Goal: Task Accomplishment & Management: Use online tool/utility

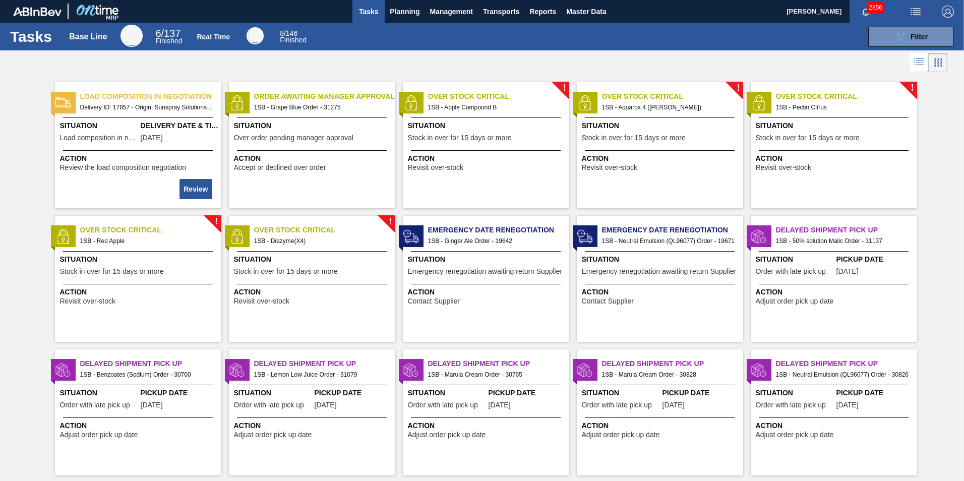
click at [302, 162] on span "Action" at bounding box center [313, 158] width 159 height 11
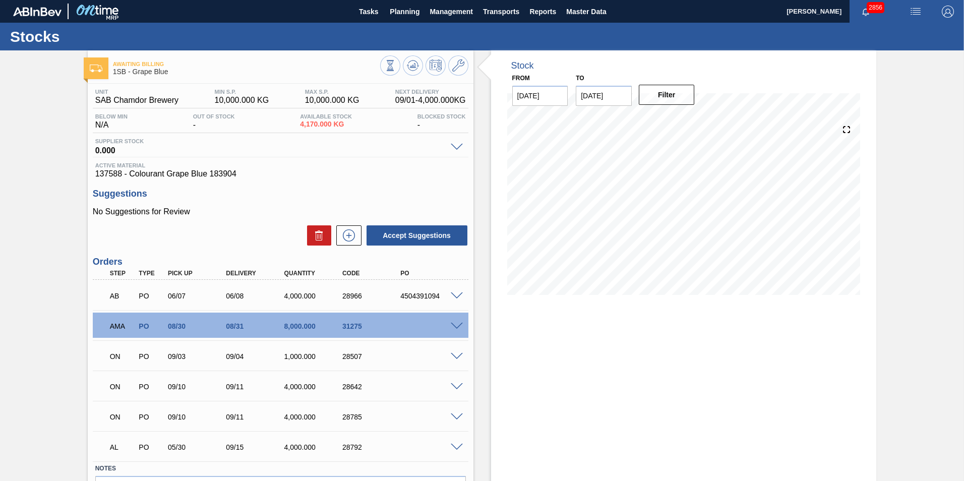
scroll to position [50, 0]
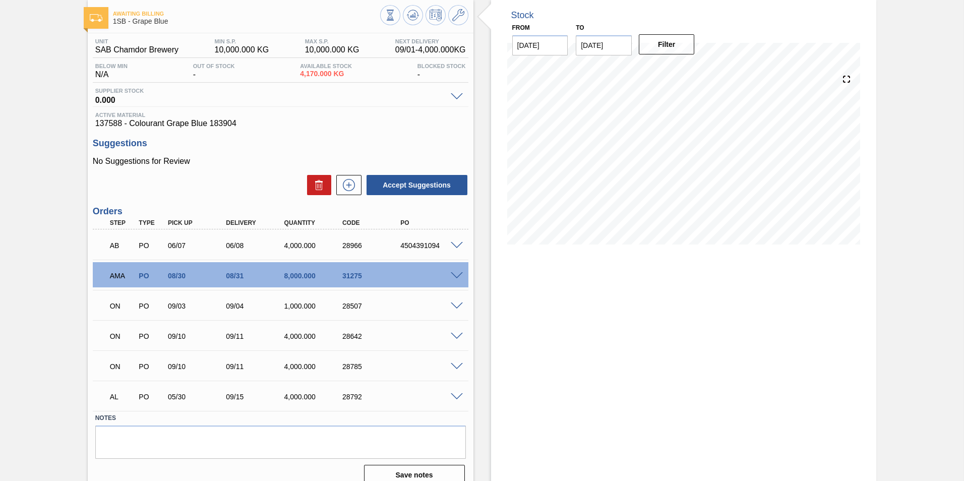
click at [455, 244] on span at bounding box center [457, 246] width 12 height 8
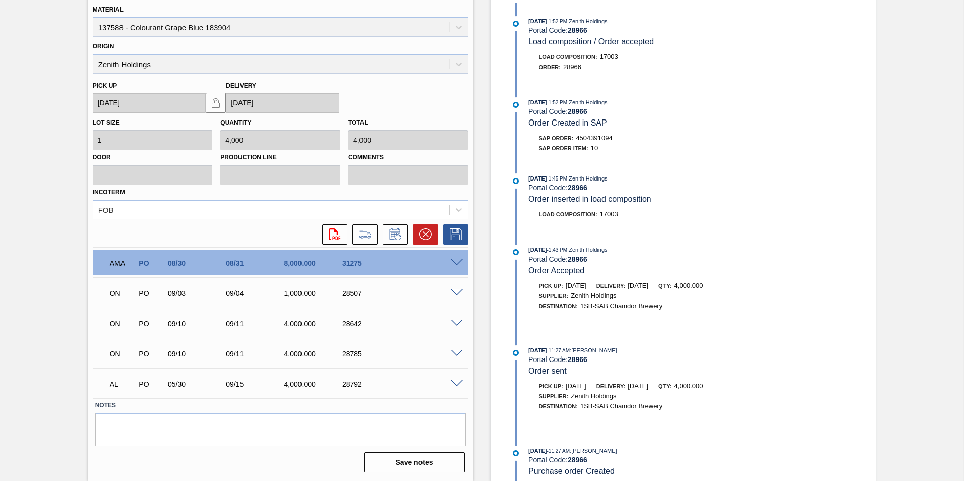
scroll to position [0, 0]
click at [457, 294] on span at bounding box center [457, 293] width 12 height 8
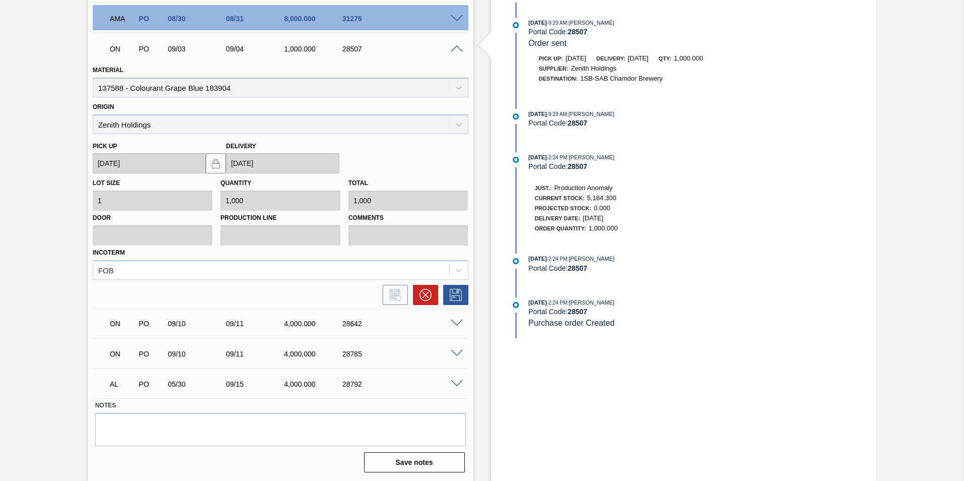
click at [461, 322] on span at bounding box center [457, 324] width 12 height 8
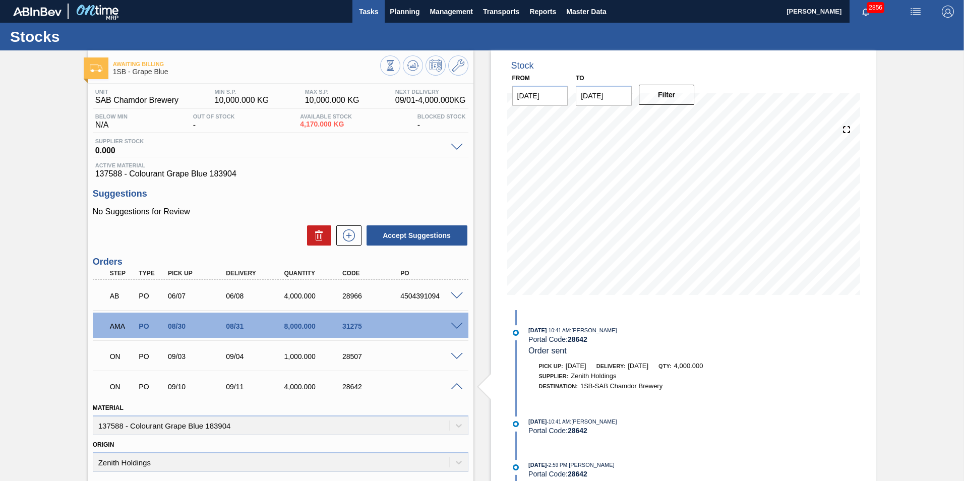
drag, startPoint x: 369, startPoint y: 8, endPoint x: 373, endPoint y: 19, distance: 11.8
click at [370, 8] on span "Tasks" at bounding box center [369, 12] width 22 height 12
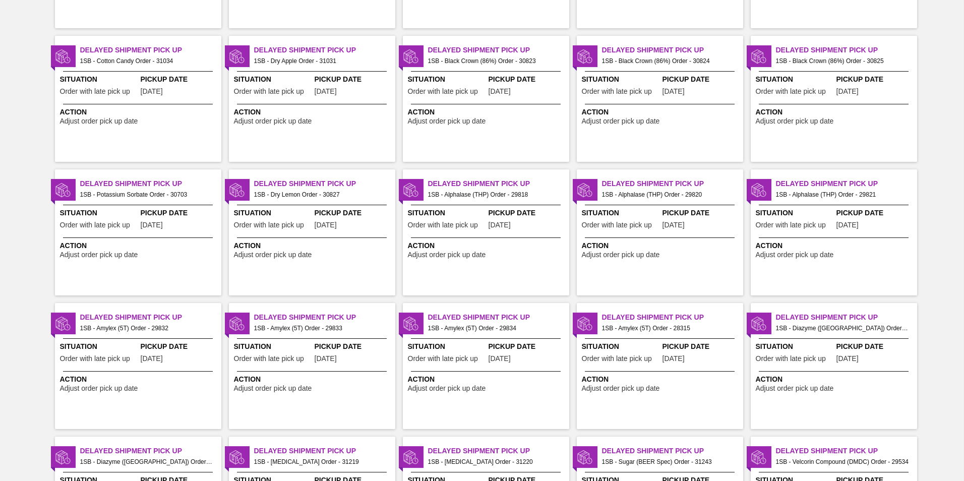
scroll to position [955, 0]
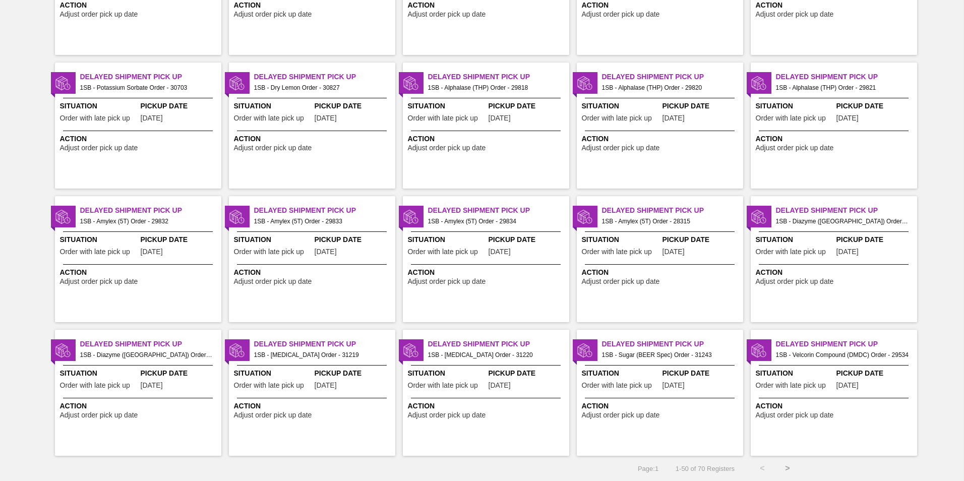
click at [785, 466] on button ">" at bounding box center [787, 468] width 25 height 25
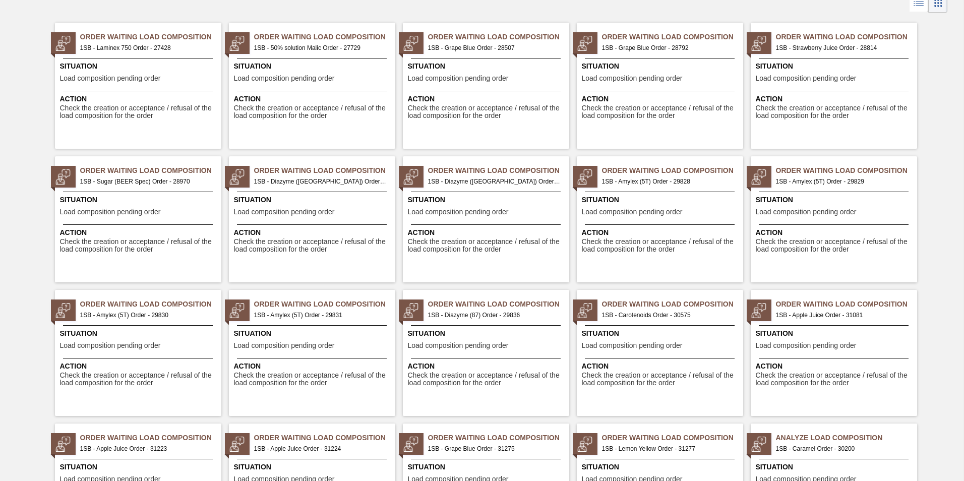
scroll to position [0, 0]
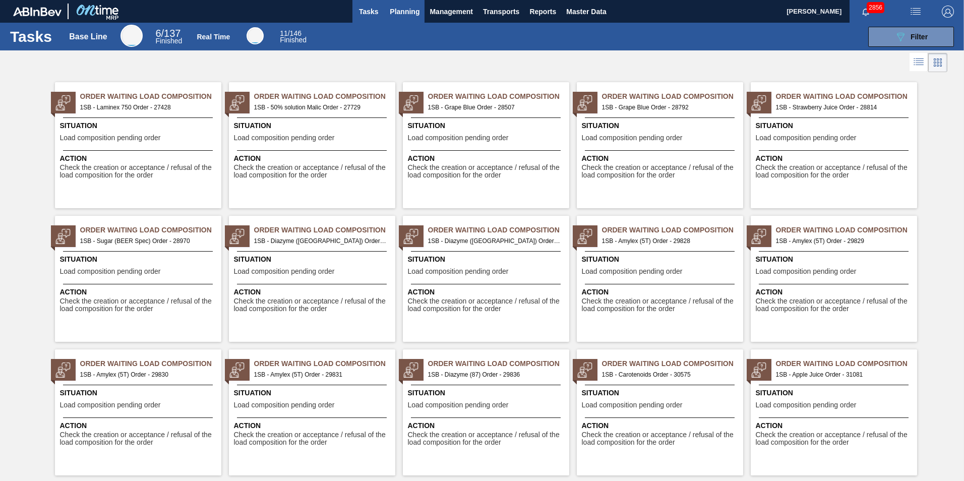
click at [411, 12] on span "Planning" at bounding box center [405, 12] width 30 height 12
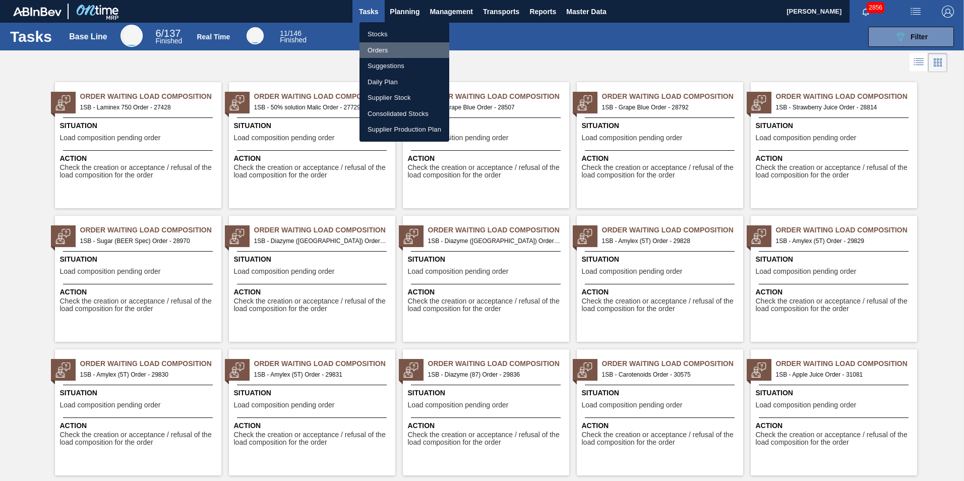
click at [378, 50] on li "Orders" at bounding box center [405, 50] width 90 height 16
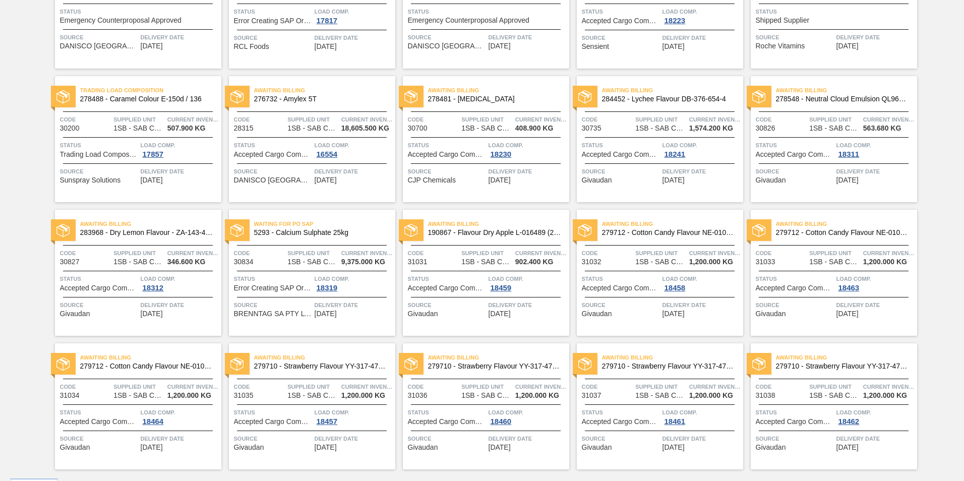
scroll to position [967, 0]
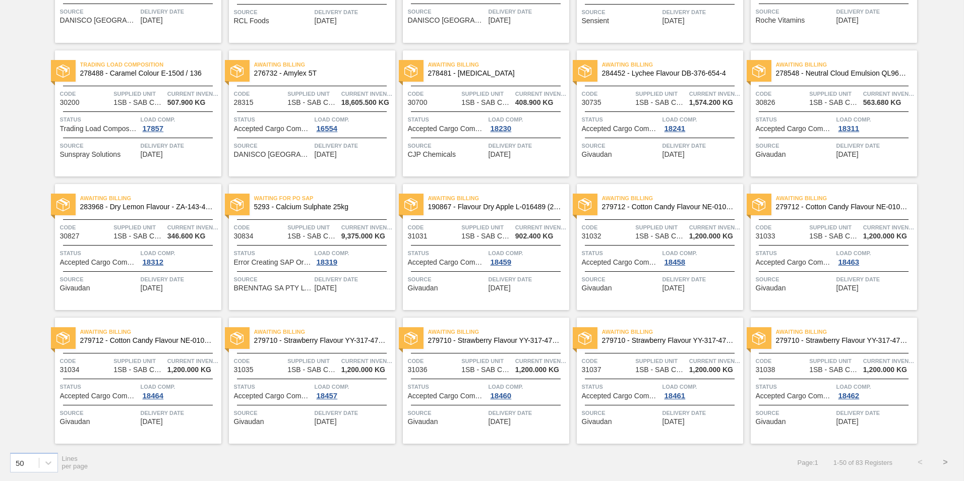
click at [946, 459] on button ">" at bounding box center [945, 462] width 25 height 25
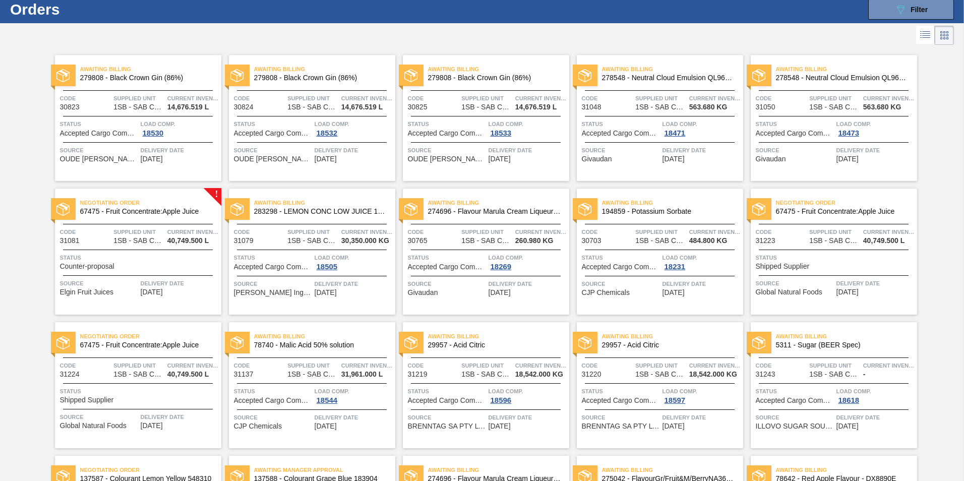
scroll to position [0, 0]
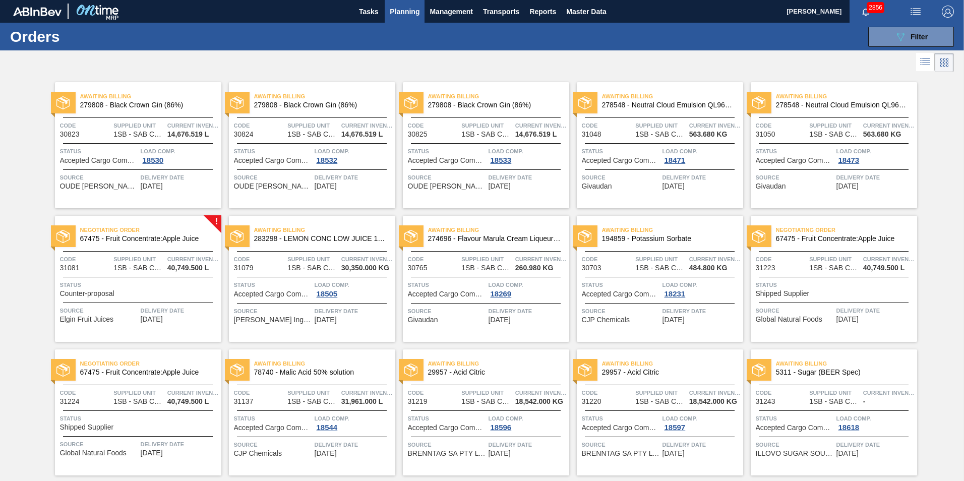
click at [409, 13] on span "Planning" at bounding box center [405, 12] width 30 height 12
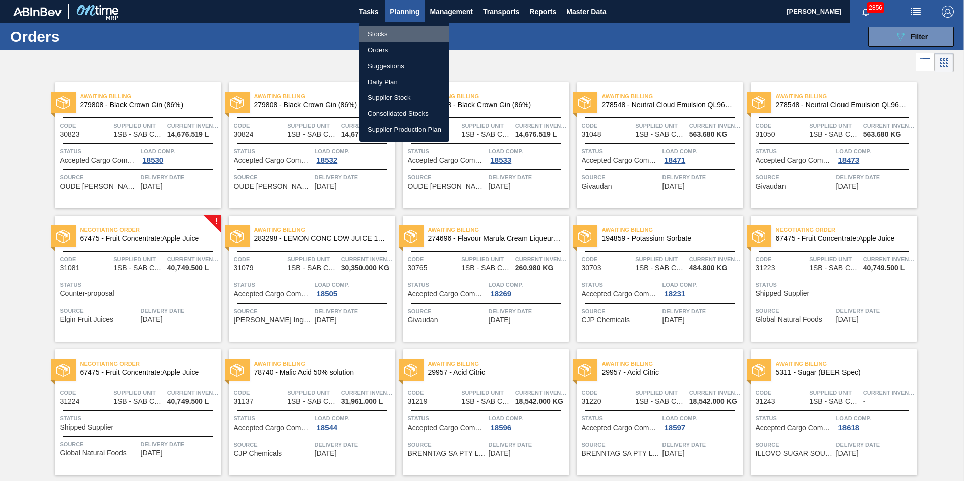
click at [383, 32] on li "Stocks" at bounding box center [405, 34] width 90 height 16
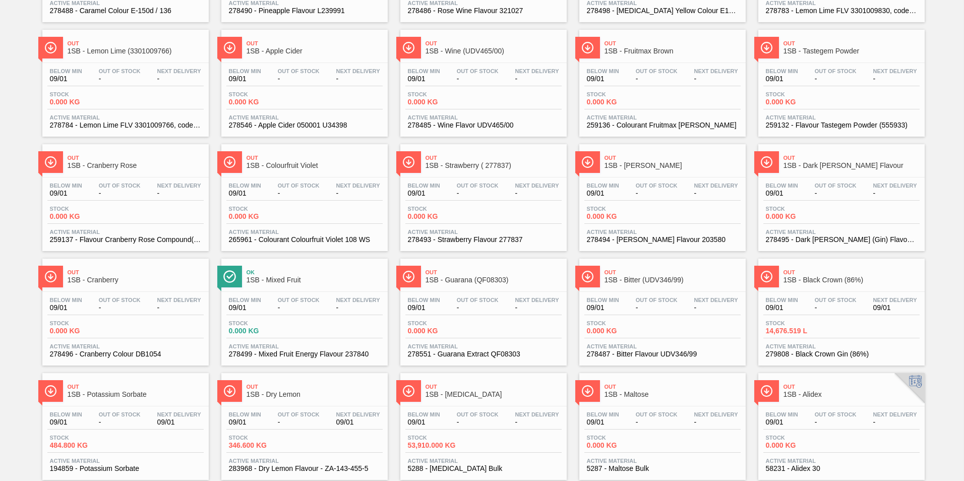
scroll to position [763, 0]
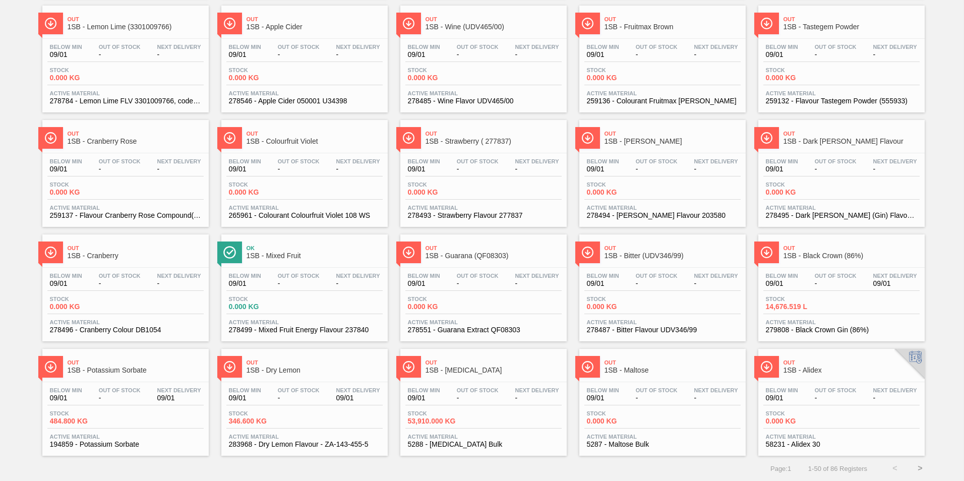
click at [822, 379] on div "Out 1SB - Alidex Below Min 09/01 Out Of Stock - Next Delivery - Stock 0.000 KG …" at bounding box center [841, 402] width 166 height 107
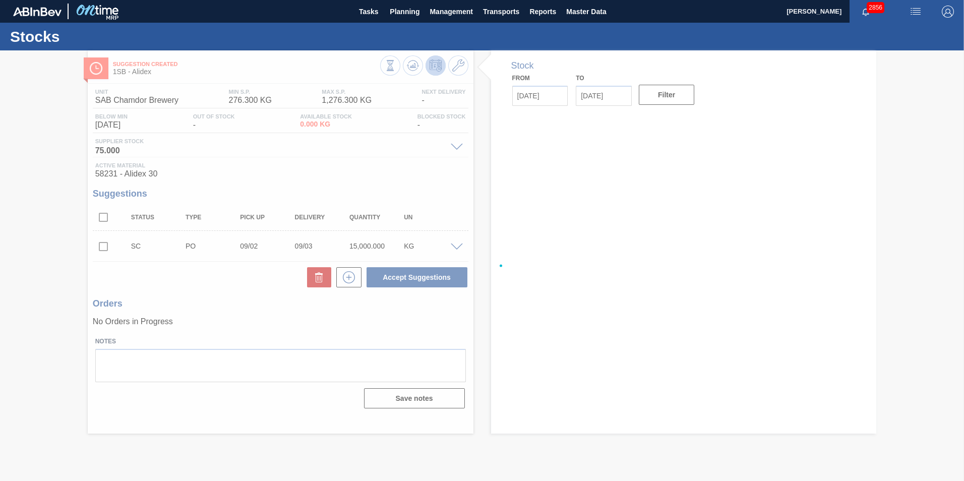
type input "[DATE]"
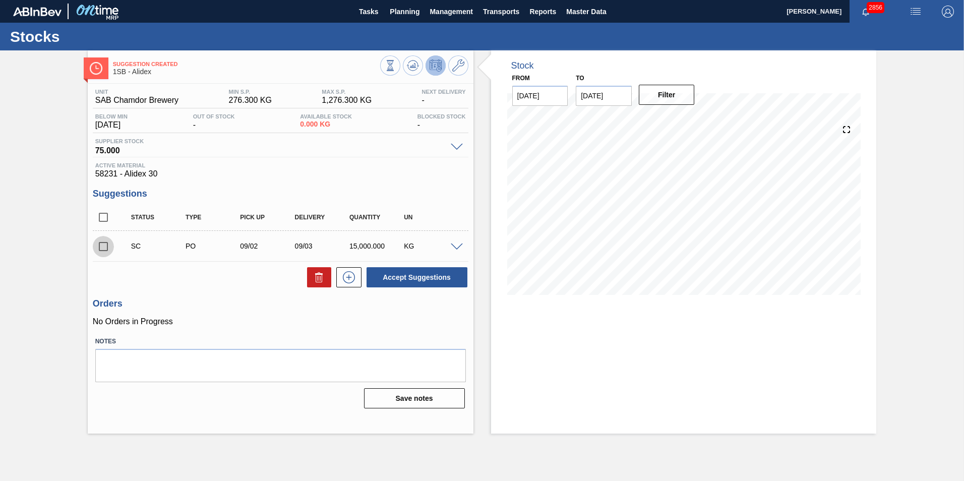
click at [104, 247] on input "checkbox" at bounding box center [103, 246] width 21 height 21
click at [441, 275] on button "Accept Suggestions" at bounding box center [417, 277] width 101 height 20
checkbox input "false"
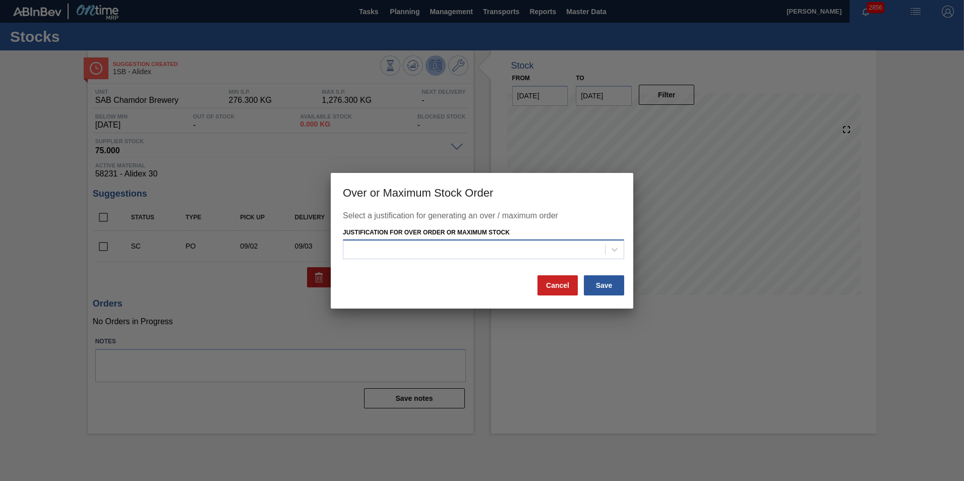
click at [382, 246] on div at bounding box center [474, 250] width 262 height 15
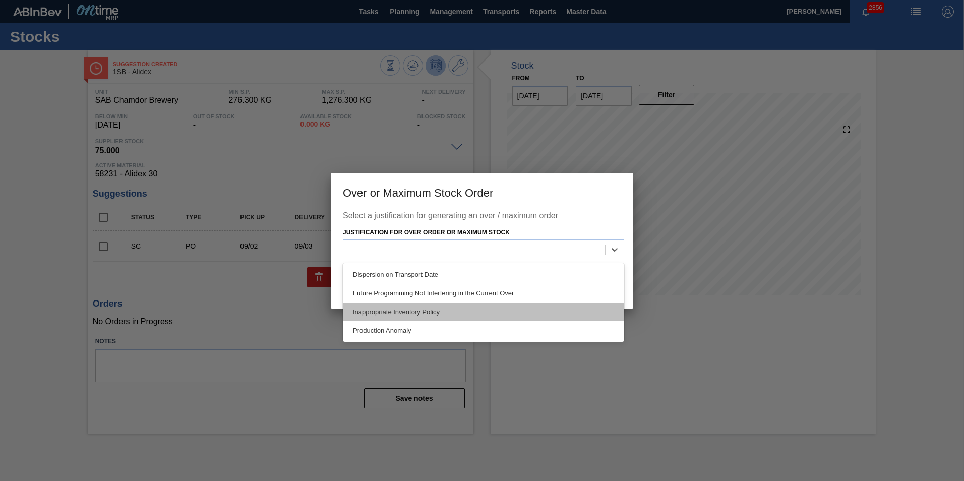
click at [413, 308] on div "Inappropriate Inventory Policy" at bounding box center [483, 312] width 281 height 19
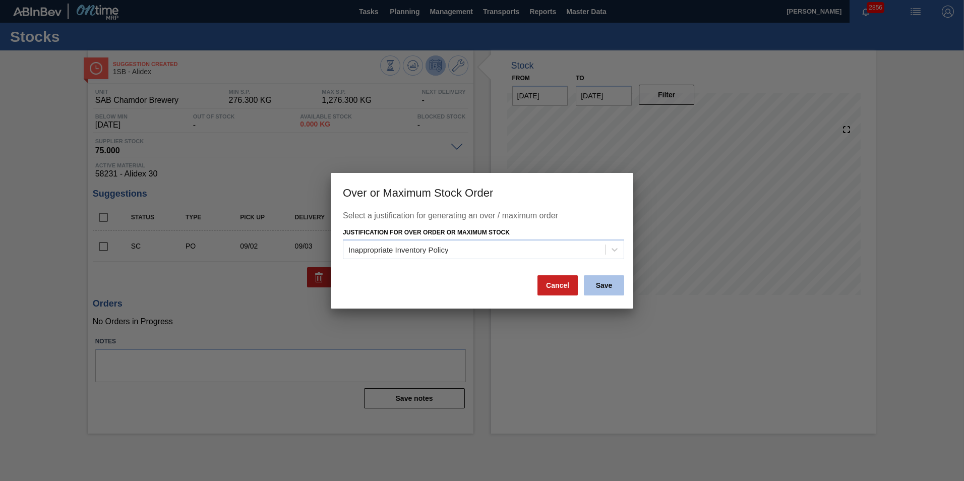
click at [600, 287] on button "Save" at bounding box center [604, 285] width 40 height 20
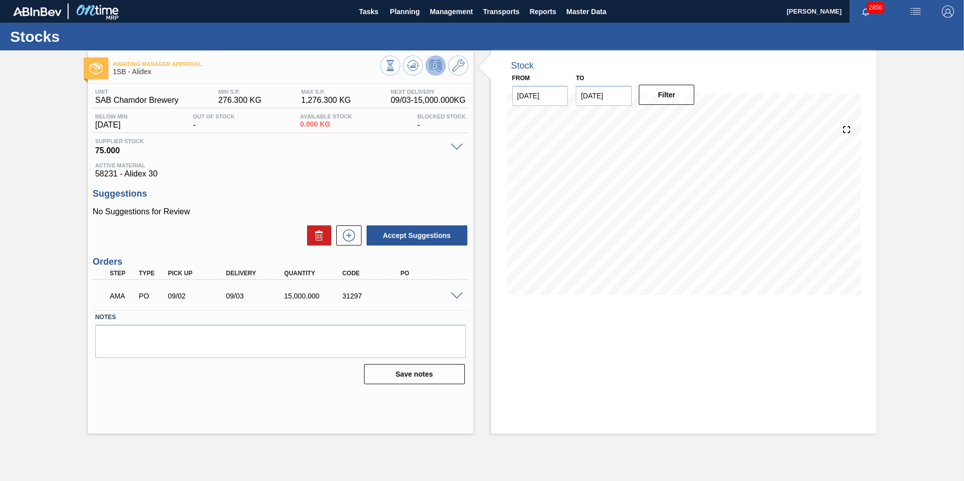
click at [454, 297] on span at bounding box center [457, 296] width 12 height 8
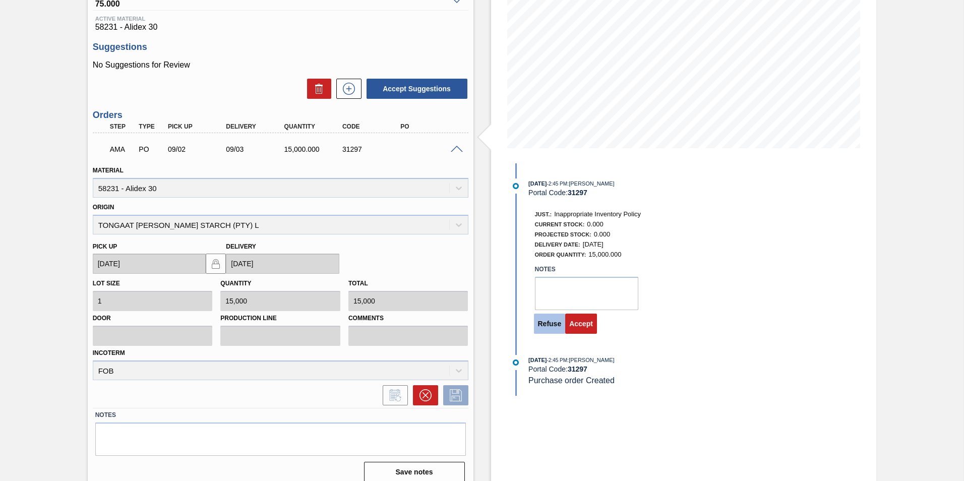
scroll to position [156, 0]
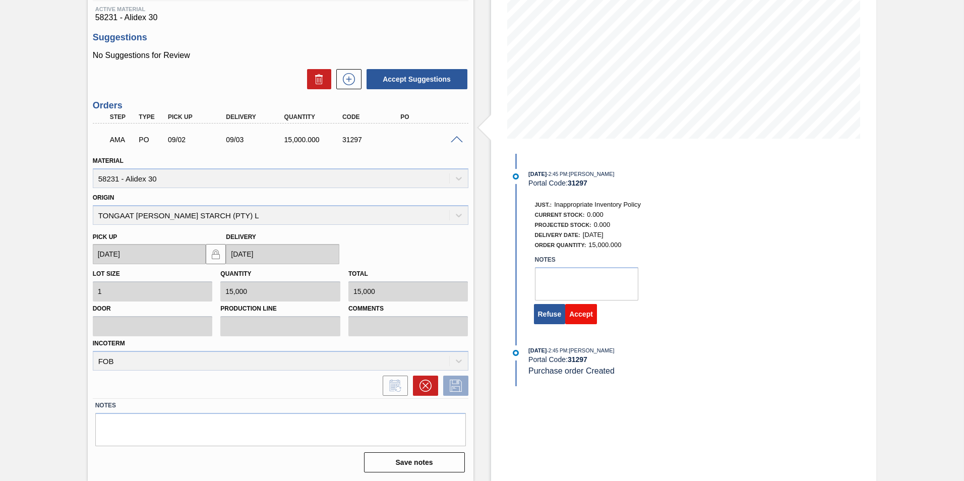
click at [581, 315] on button "Accept" at bounding box center [581, 314] width 32 height 20
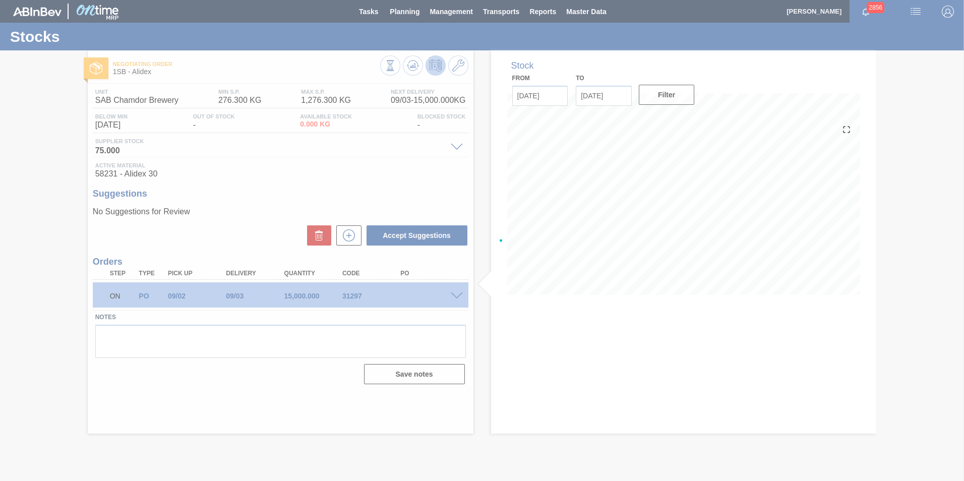
scroll to position [0, 0]
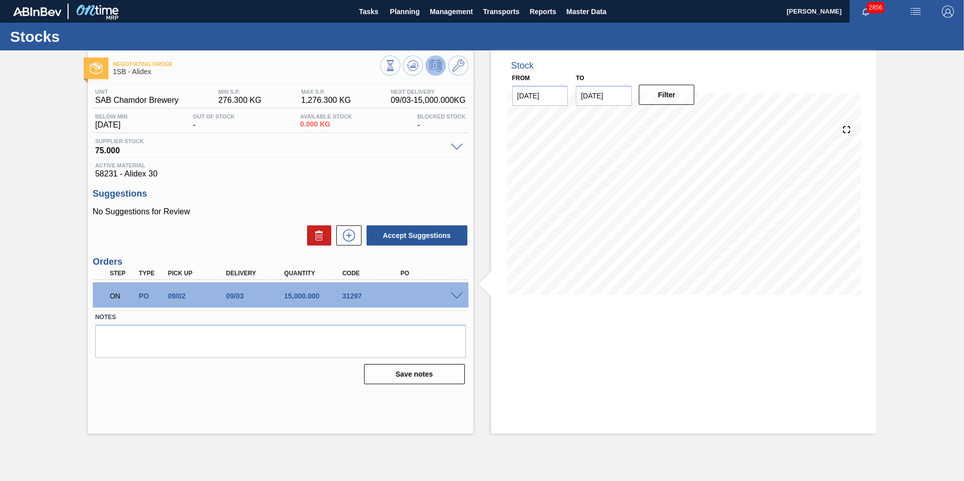
click at [460, 293] on span at bounding box center [457, 296] width 12 height 8
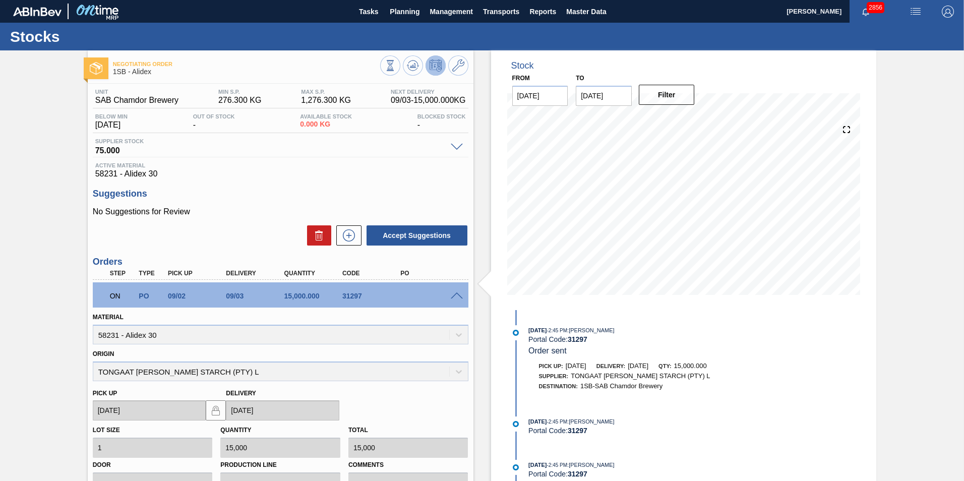
click at [448, 295] on div at bounding box center [458, 295] width 20 height 8
click at [385, 67] on icon at bounding box center [390, 65] width 11 height 11
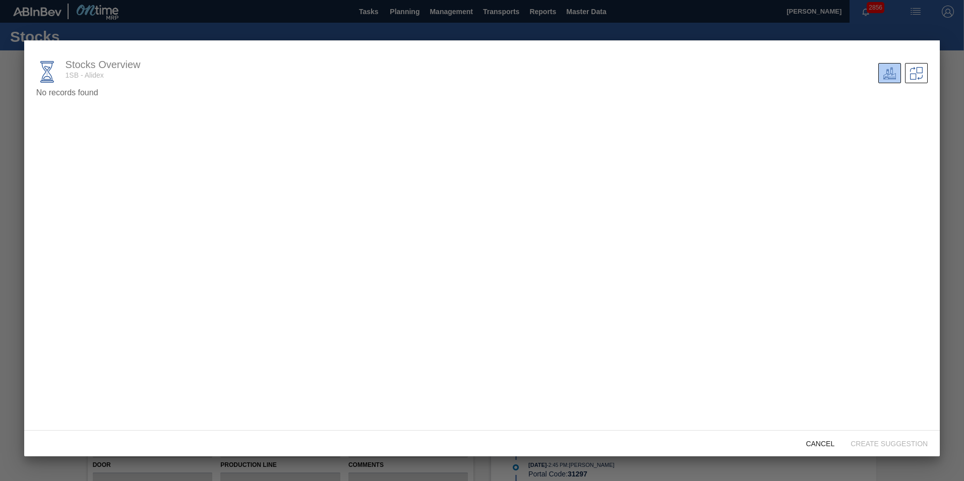
click at [275, 26] on div at bounding box center [482, 240] width 964 height 481
